Goal: Task Accomplishment & Management: Manage account settings

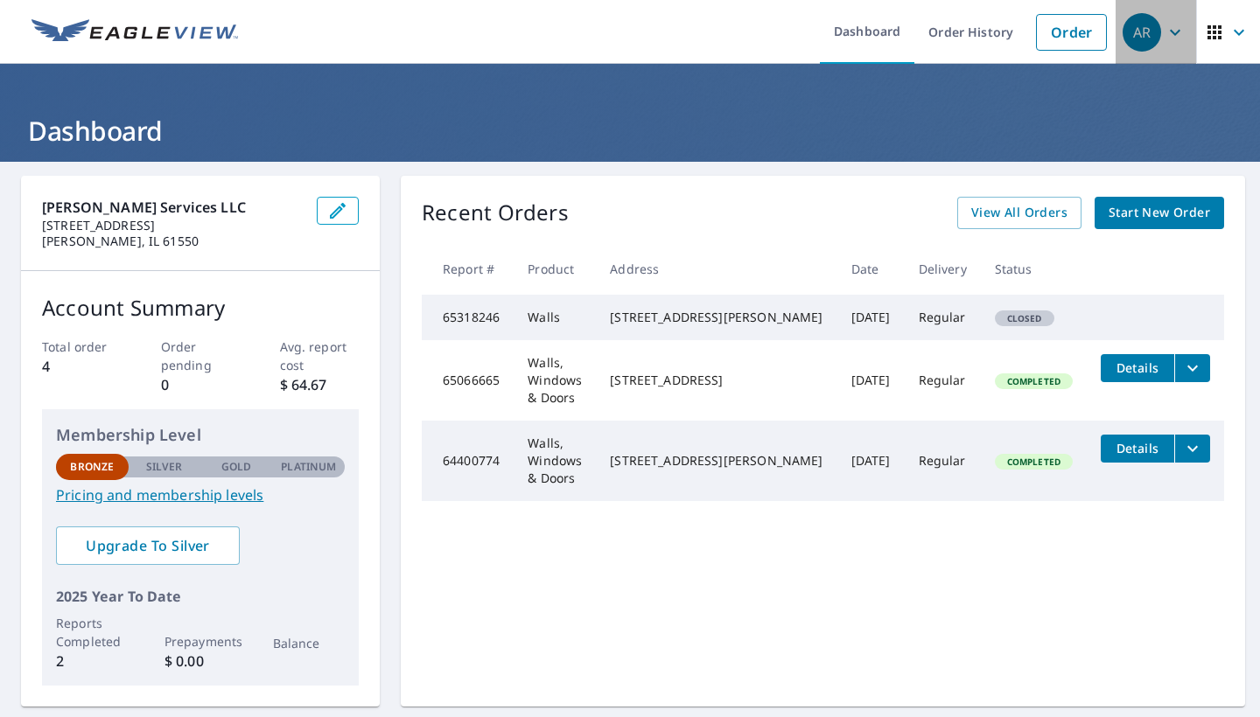
click at [1178, 35] on icon "button" at bounding box center [1174, 32] width 21 height 21
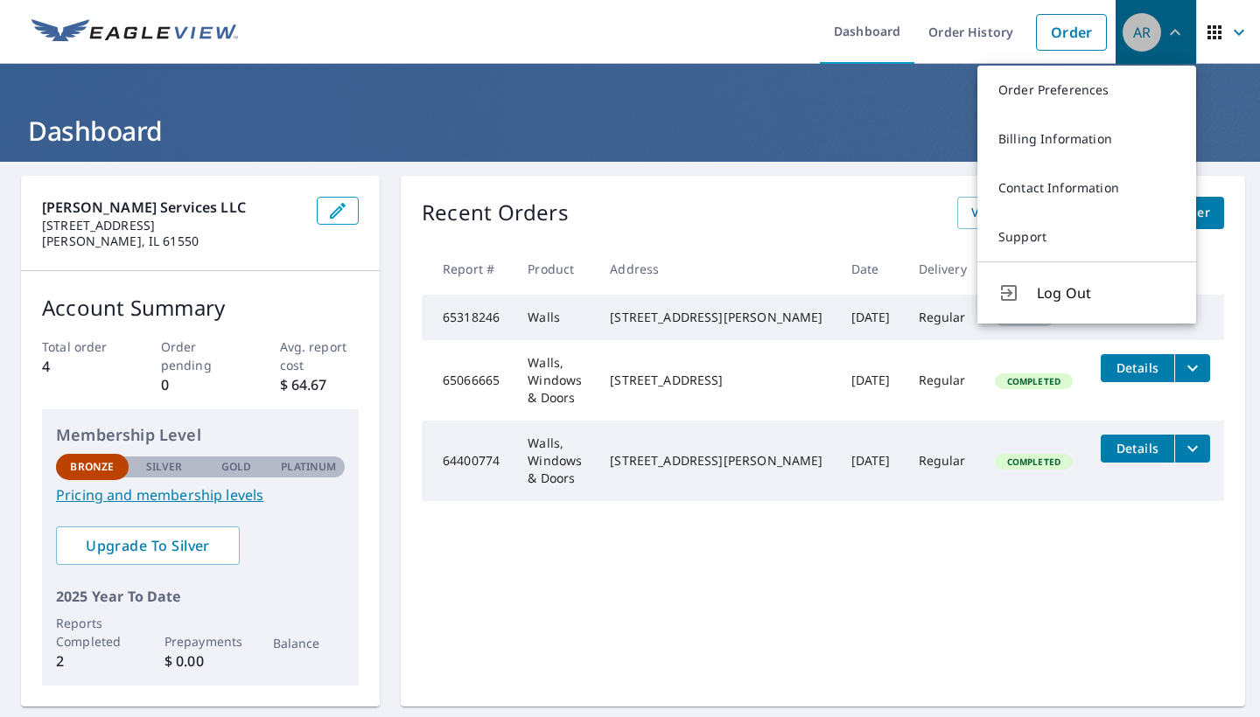
click at [1175, 35] on icon "button" at bounding box center [1174, 32] width 21 height 21
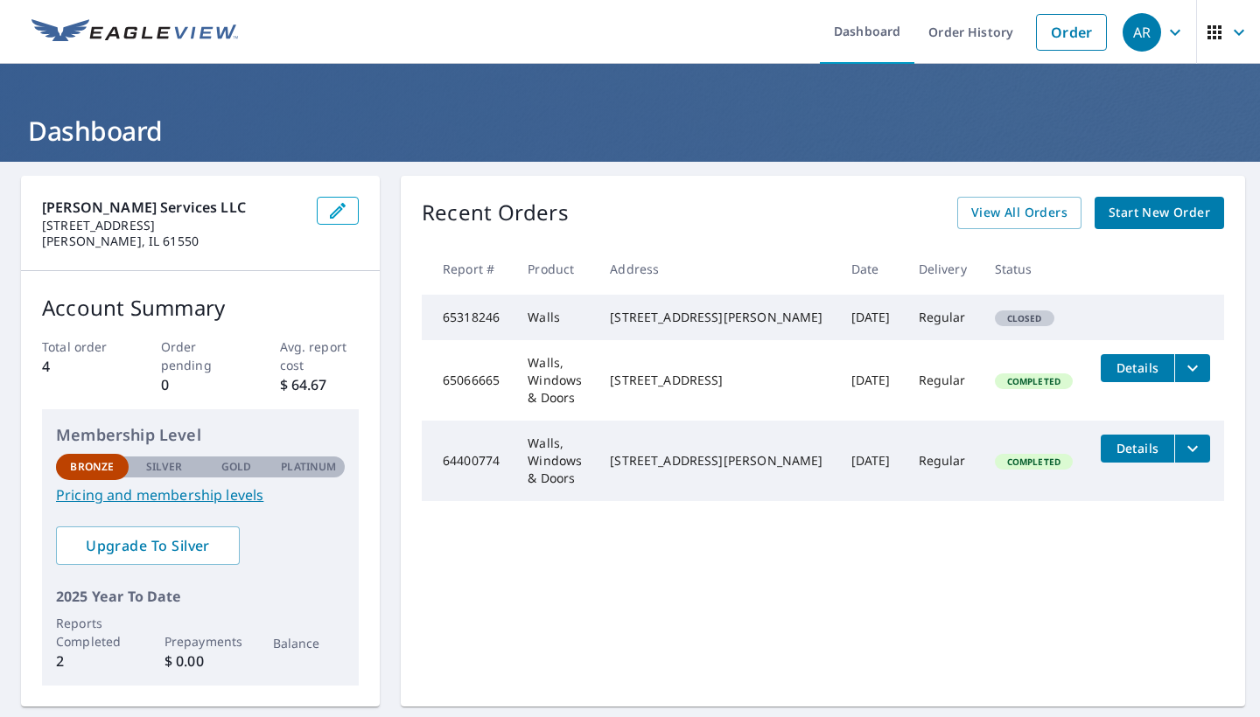
click at [1175, 35] on icon "button" at bounding box center [1175, 32] width 10 height 6
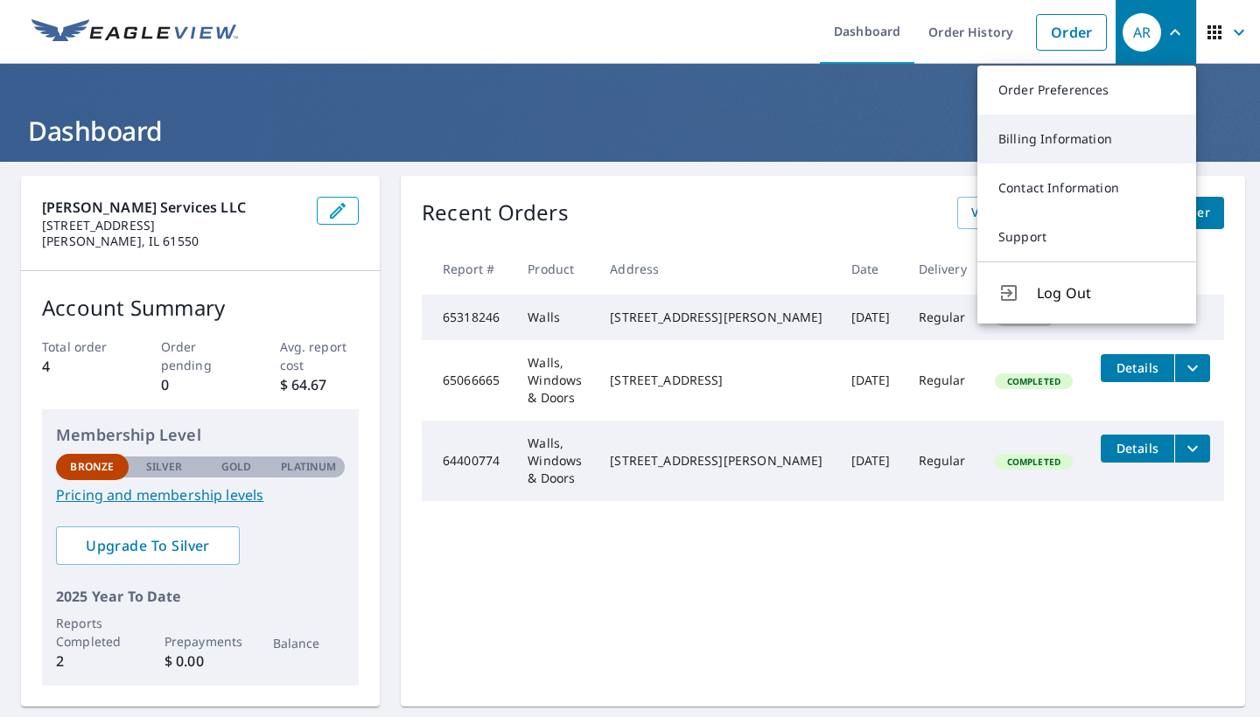
click at [1043, 141] on link "Billing Information" at bounding box center [1086, 139] width 219 height 49
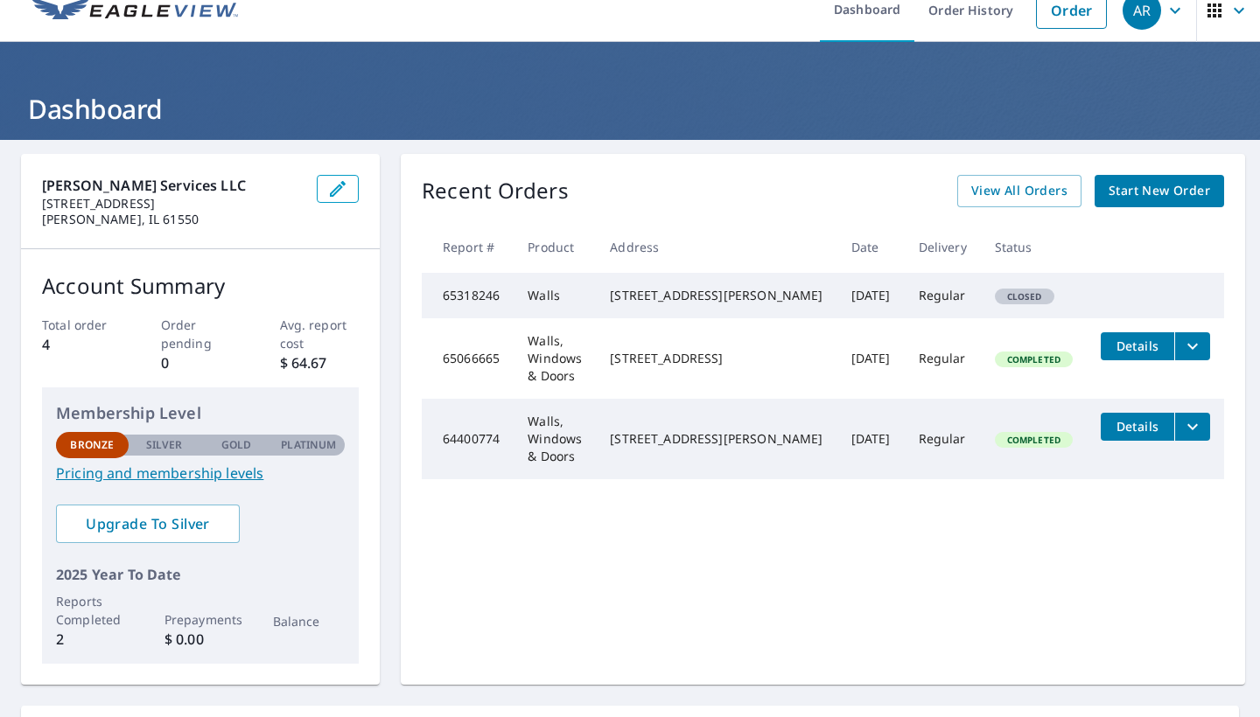
scroll to position [210, 0]
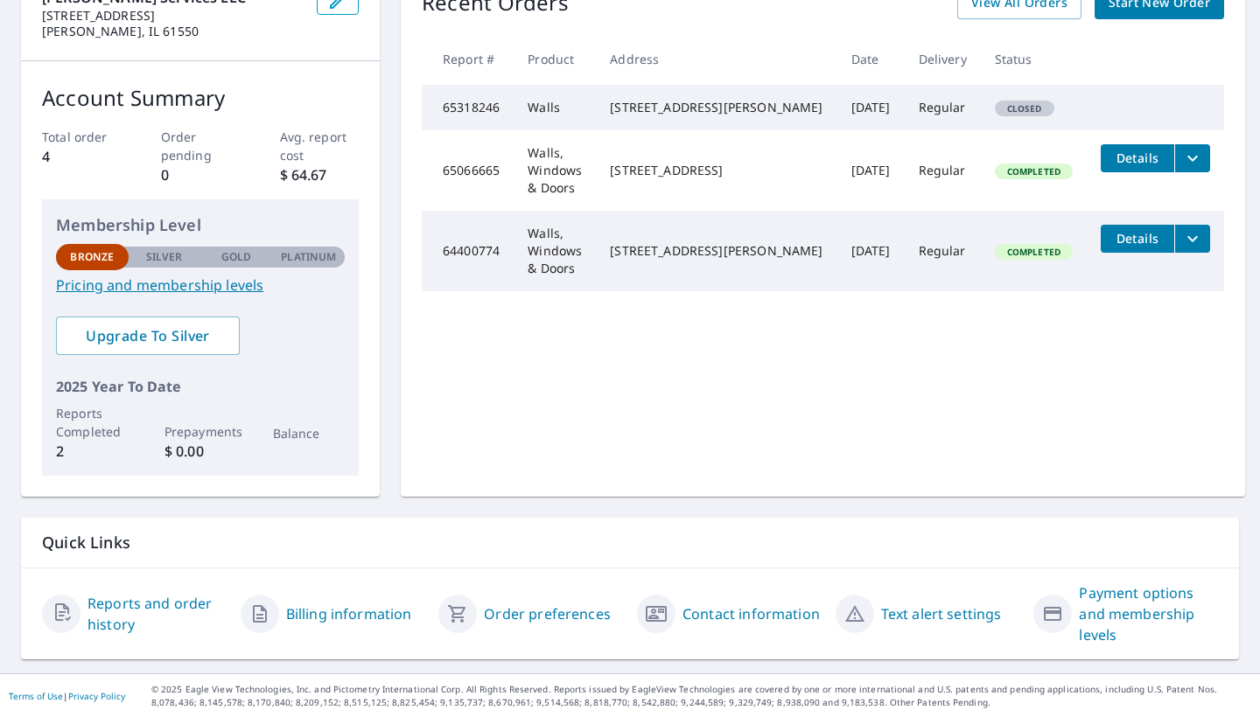
click at [338, 613] on link "Billing information" at bounding box center [349, 614] width 126 height 21
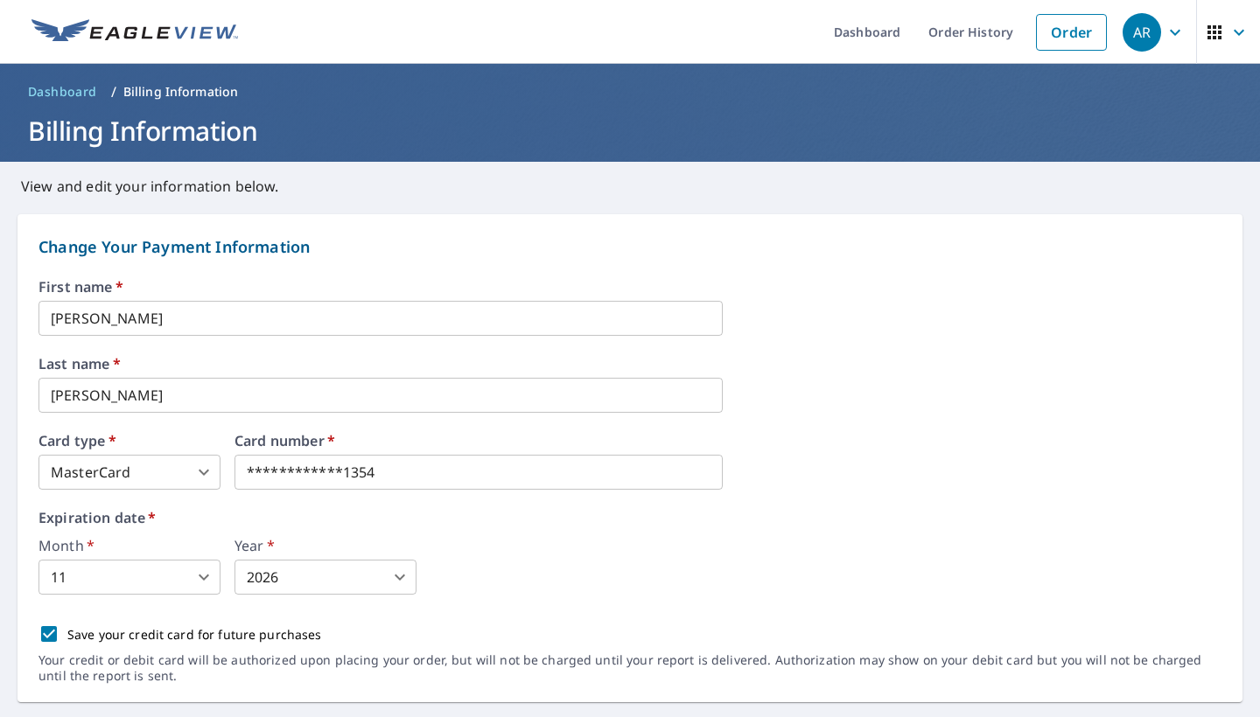
click at [1163, 35] on span "AR" at bounding box center [1155, 32] width 66 height 42
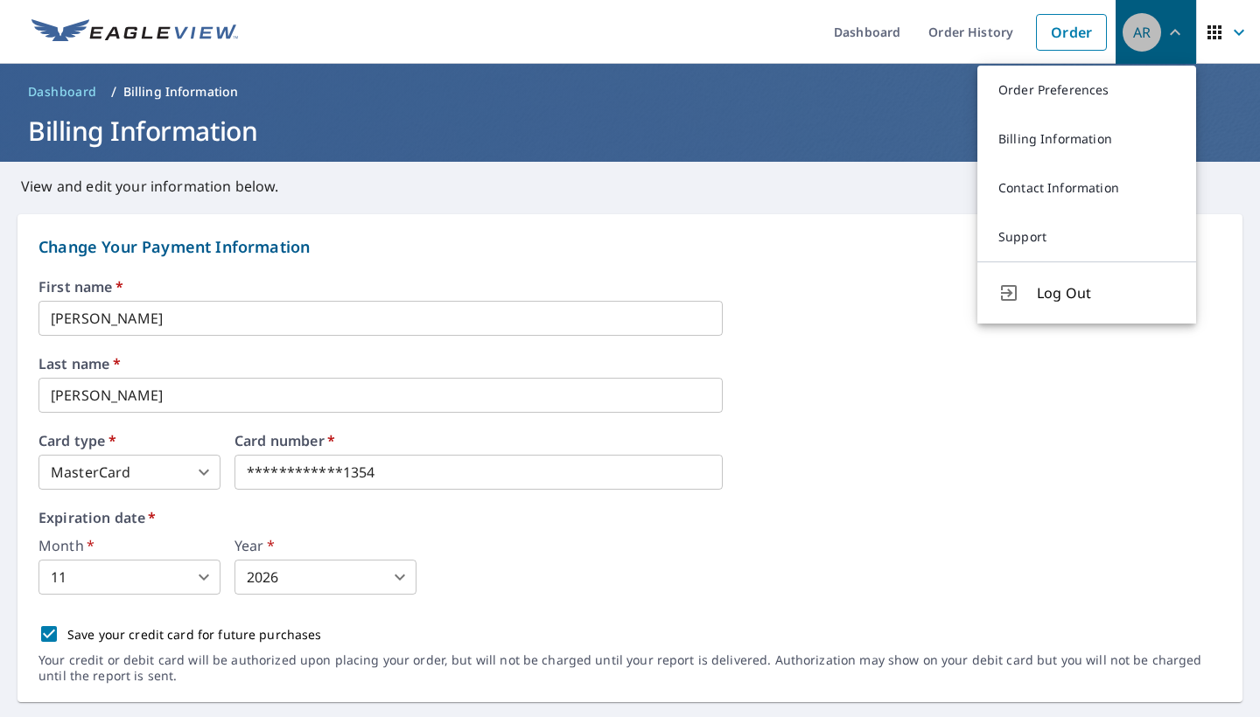
click at [1168, 27] on icon "button" at bounding box center [1174, 32] width 21 height 21
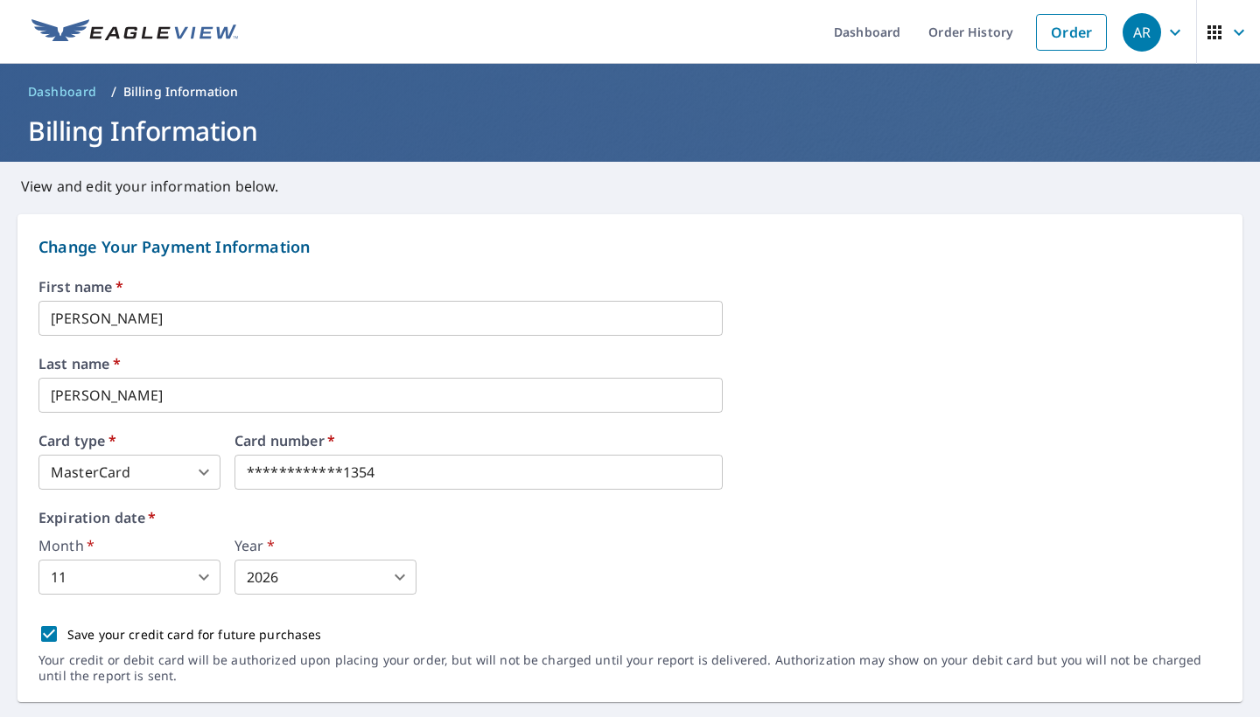
scroll to position [3, 0]
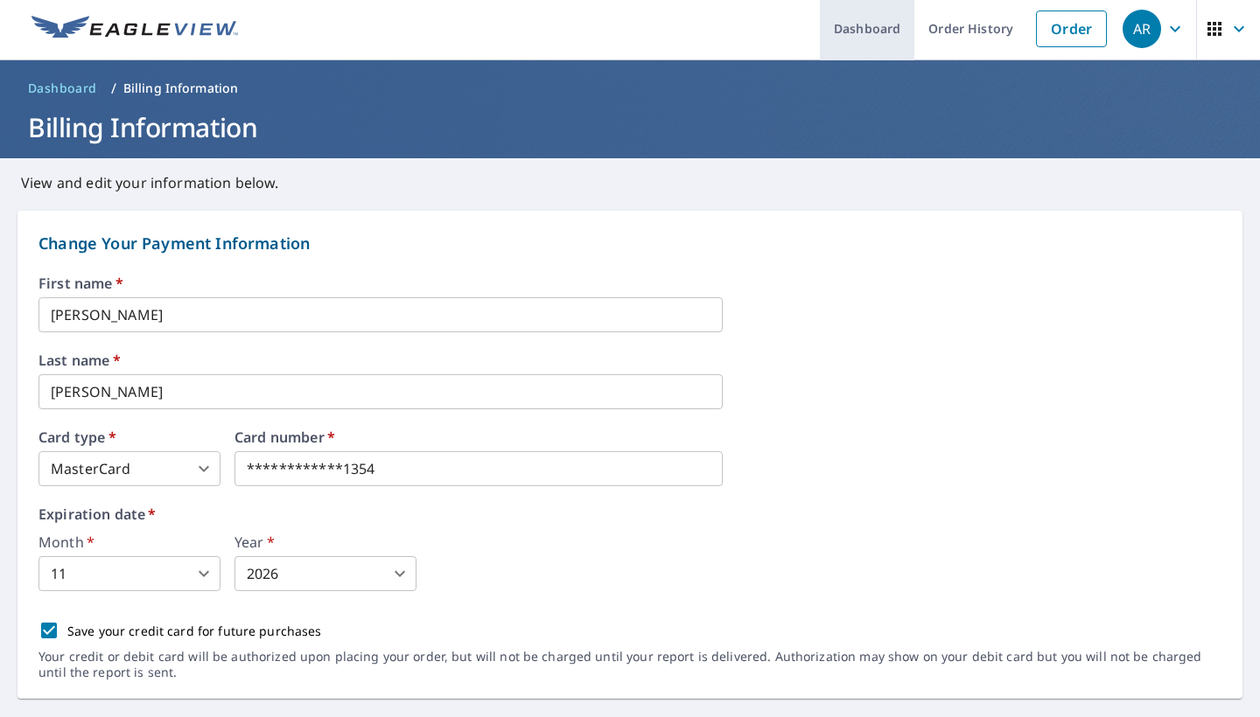
click at [905, 29] on link "Dashboard" at bounding box center [867, 29] width 94 height 64
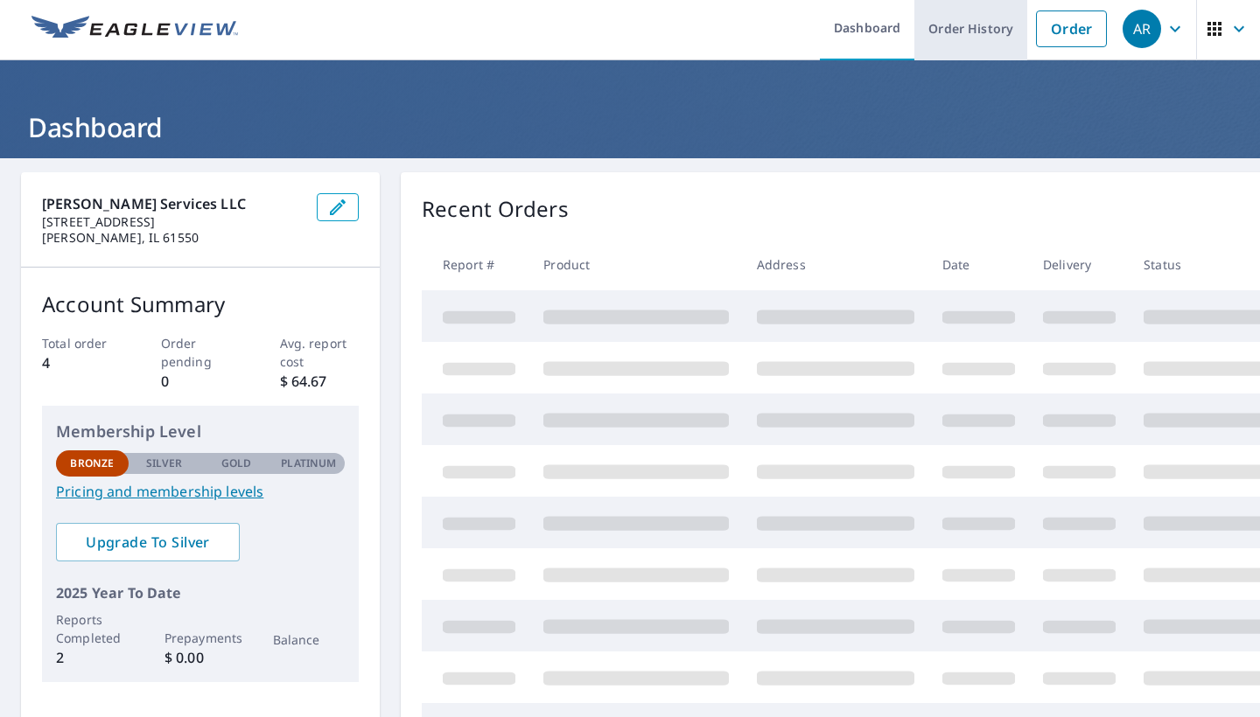
click at [1006, 31] on link "Order History" at bounding box center [970, 29] width 113 height 64
